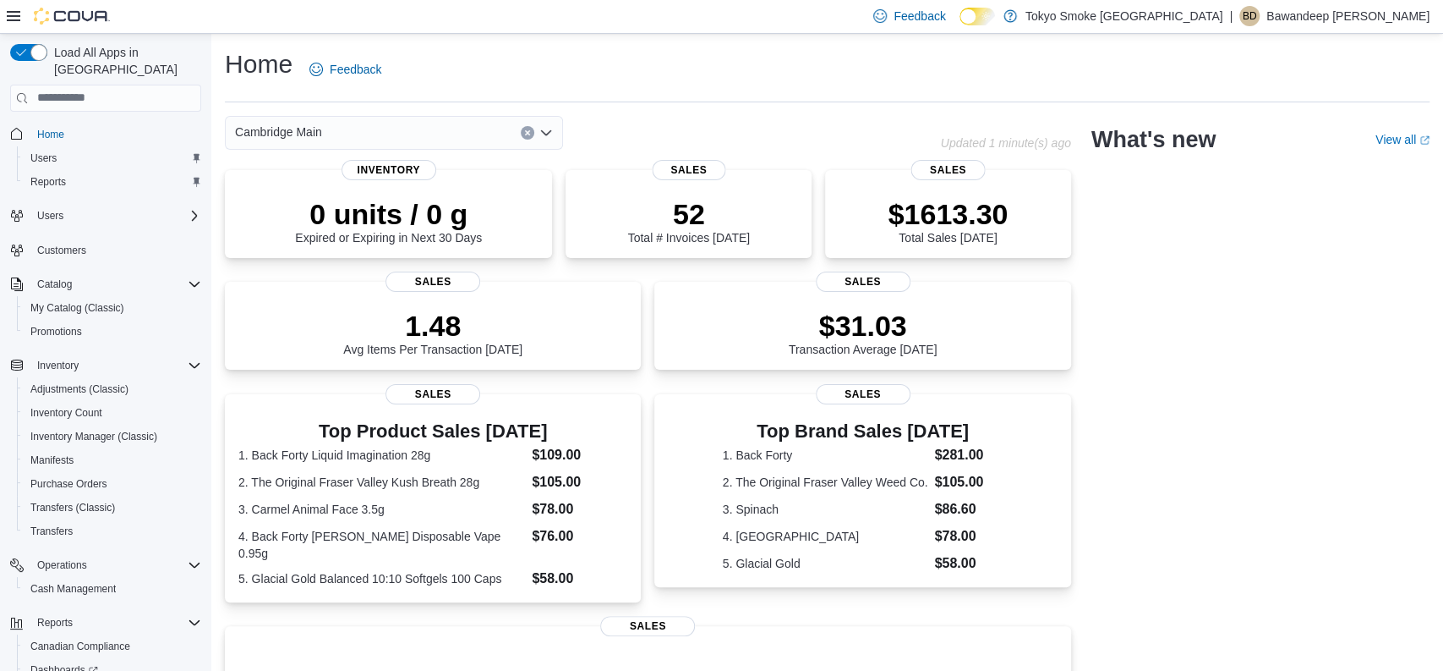
click at [1146, 402] on div "Cambridge Main Updated 1 minute(s) ago 0 units / 0 g Expired or Expiring in Nex…" at bounding box center [827, 544] width 1205 height 856
